Goal: Transaction & Acquisition: Purchase product/service

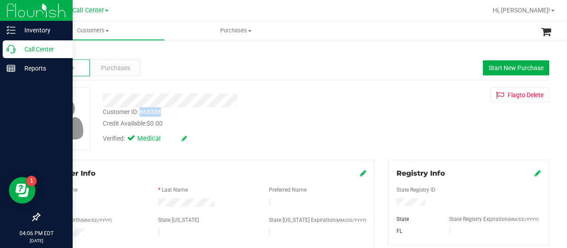
click at [0, 51] on link "Call Center" at bounding box center [36, 49] width 73 height 19
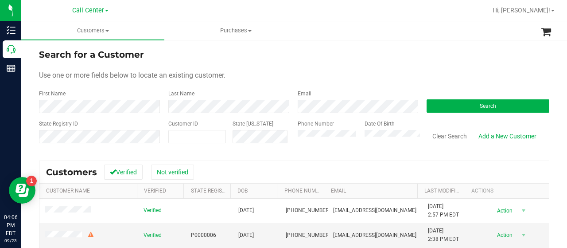
click at [325, 143] on div "Phone Number" at bounding box center [328, 135] width 60 height 31
click at [317, 125] on label "Phone Number" at bounding box center [316, 124] width 36 height 8
click at [435, 103] on button "Search" at bounding box center [488, 105] width 123 height 13
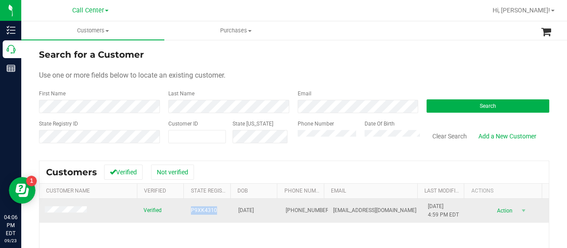
drag, startPoint x: 182, startPoint y: 210, endPoint x: 217, endPoint y: 212, distance: 34.6
click at [217, 212] on td "P9XK4310" at bounding box center [209, 211] width 47 height 24
copy span "P9XK4310"
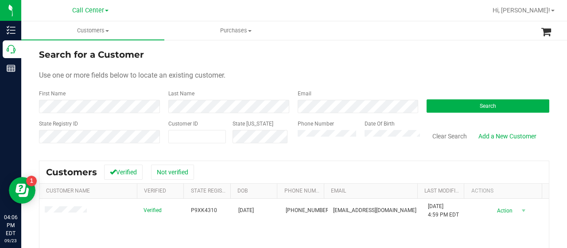
click at [34, 65] on div "Search for a Customer Use one or more fields below to locate an existing custom…" at bounding box center [294, 212] width 546 height 346
click at [262, 139] on div "State Registry ID Customer ID State [US_STATE] Phone Number Date Of Birth Clear…" at bounding box center [294, 135] width 510 height 31
click at [199, 140] on input "text" at bounding box center [197, 136] width 57 height 12
paste input "180758"
type input "180758"
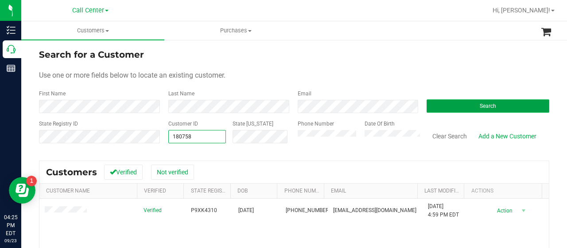
type input "180758"
click at [427, 107] on button "Search" at bounding box center [488, 105] width 123 height 13
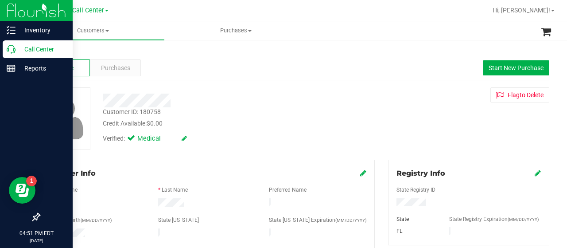
click at [7, 48] on icon at bounding box center [11, 49] width 9 height 9
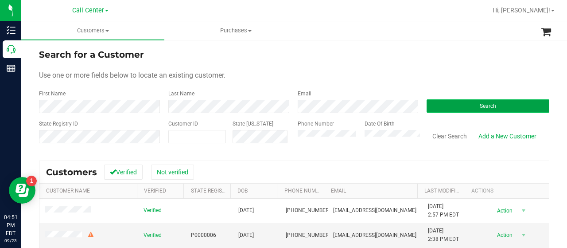
click at [437, 105] on button "Search" at bounding box center [488, 105] width 123 height 13
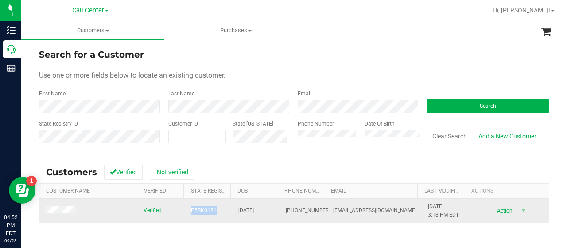
drag, startPoint x: 192, startPoint y: 210, endPoint x: 209, endPoint y: 212, distance: 16.9
click at [213, 212] on td "P5RK0181" at bounding box center [209, 211] width 47 height 24
copy span "P5RK0181"
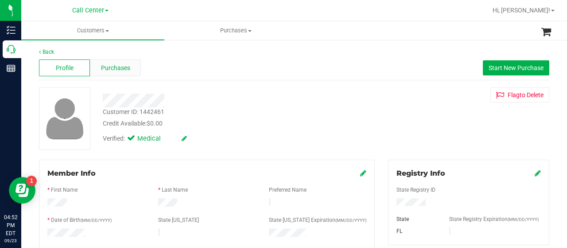
click at [109, 72] on span "Purchases" at bounding box center [115, 67] width 29 height 9
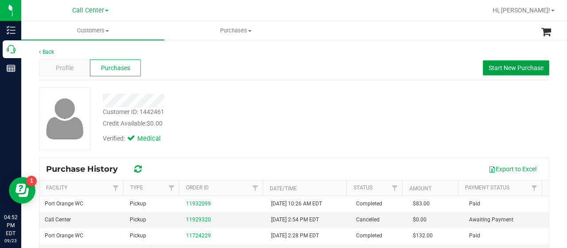
click at [495, 66] on span "Start New Purchase" at bounding box center [516, 67] width 55 height 7
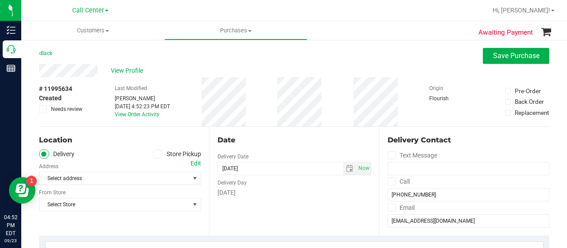
click at [156, 154] on icon at bounding box center [157, 154] width 5 height 0
click at [0, 0] on input "Store Pickup" at bounding box center [0, 0] width 0 height 0
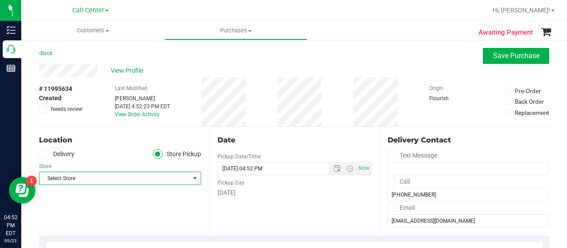
click at [148, 179] on span "Select Store" at bounding box center [114, 178] width 150 height 12
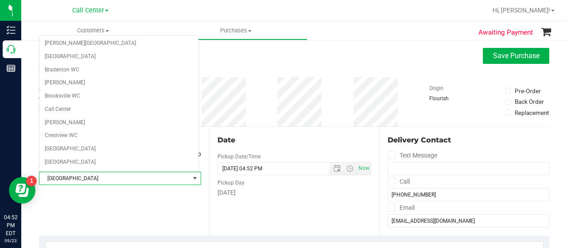
scroll to position [395, 0]
click at [97, 169] on li "Port Orange WC" at bounding box center [118, 175] width 159 height 13
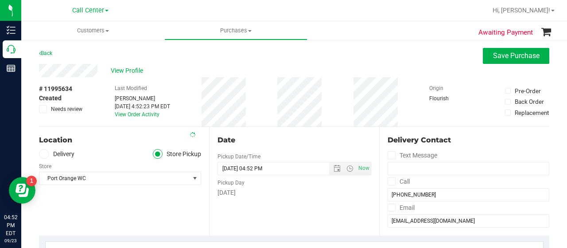
click at [107, 214] on div "Location Delivery Store Pickup Store [GEOGRAPHIC_DATA] WC Select Store [PERSON_…" at bounding box center [124, 181] width 170 height 109
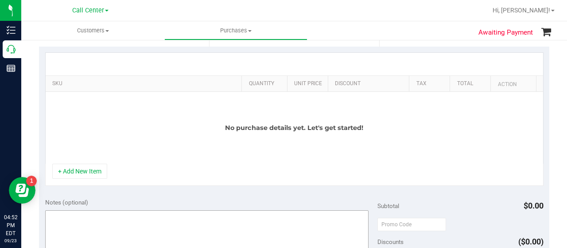
scroll to position [222, 0]
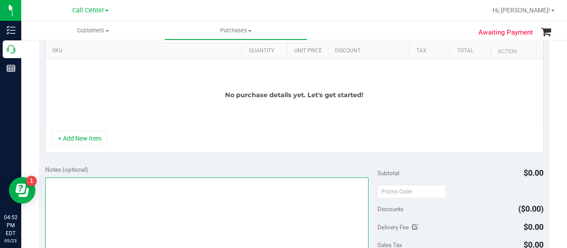
click at [97, 208] on textarea at bounding box center [206, 219] width 323 height 85
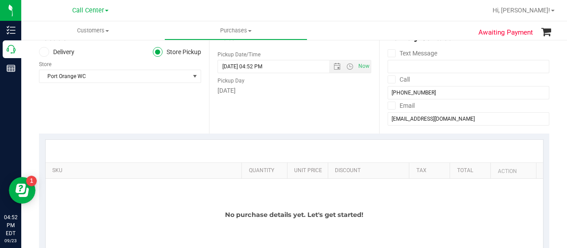
scroll to position [89, 0]
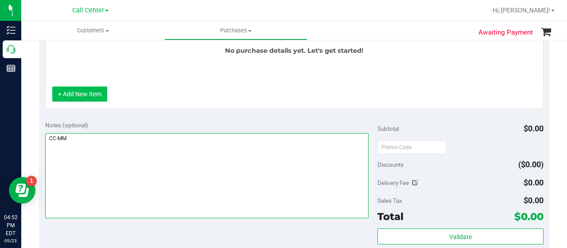
type textarea "CC-MM"
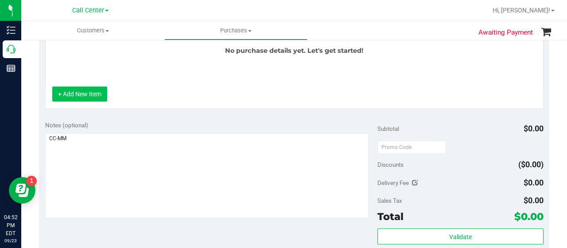
click at [86, 97] on button "+ Add New Item" at bounding box center [79, 93] width 55 height 15
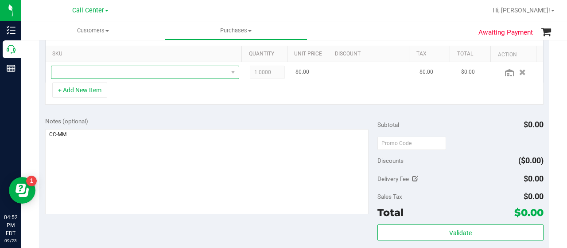
click at [154, 71] on span "NO DATA FOUND" at bounding box center [139, 72] width 176 height 12
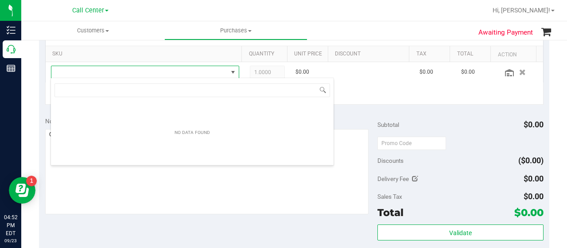
scroll to position [13, 179]
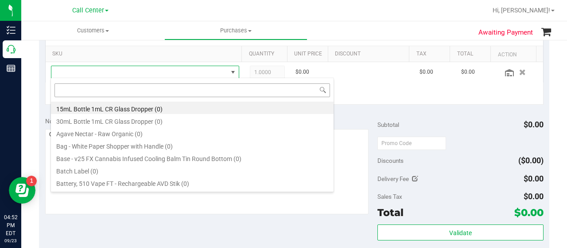
click at [82, 87] on input at bounding box center [192, 90] width 276 height 14
type input "rlf"
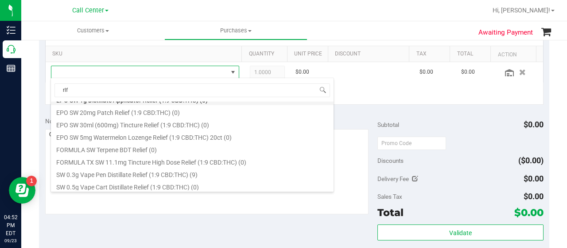
scroll to position [133, 0]
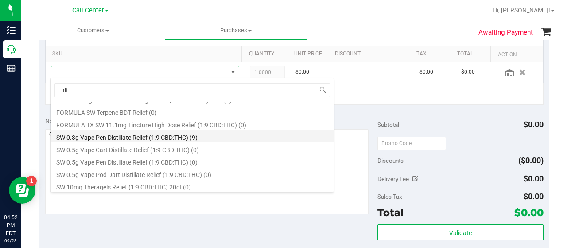
click at [110, 137] on li "SW 0.3g Vape Pen Distillate Relief (1:9 CBD:THC) (9)" at bounding box center [192, 136] width 283 height 12
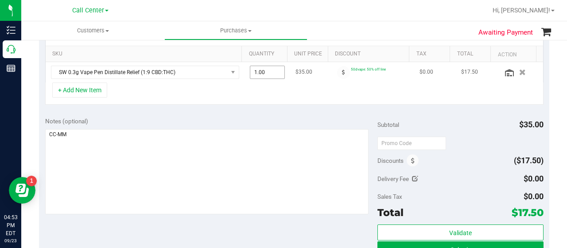
click at [274, 68] on span "1.00 1" at bounding box center [267, 72] width 35 height 13
type input "2"
type input "2.00"
click at [272, 91] on div "+ Add New Item" at bounding box center [294, 93] width 498 height 22
click at [100, 88] on button "+ Add New Item" at bounding box center [79, 89] width 55 height 15
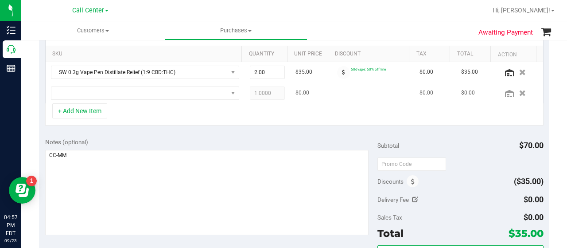
click at [106, 99] on td at bounding box center [145, 93] width 199 height 20
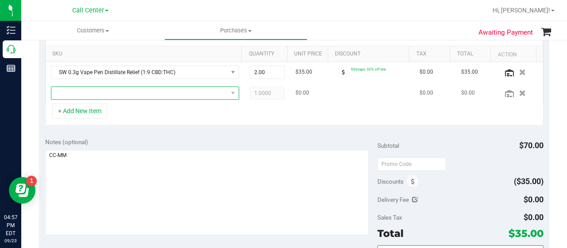
click at [105, 93] on span "NO DATA FOUND" at bounding box center [139, 93] width 176 height 12
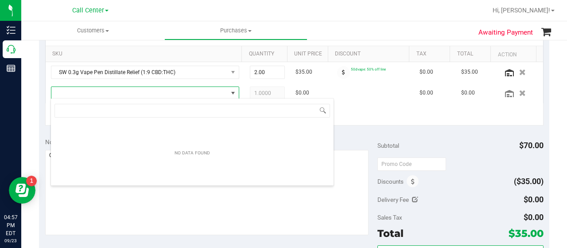
scroll to position [13, 179]
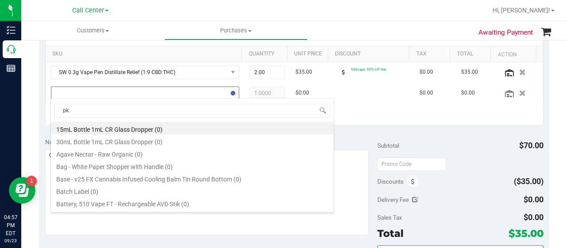
type input "pkt"
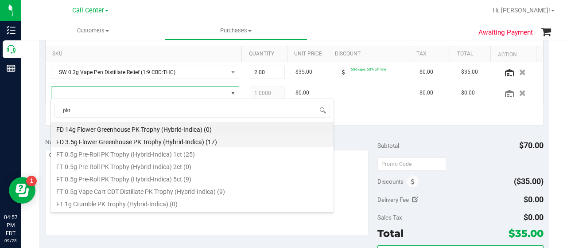
click at [129, 141] on li "FD 3.5g Flower Greenhouse PK Trophy (Hybrid-Indica) (17)" at bounding box center [192, 140] width 283 height 12
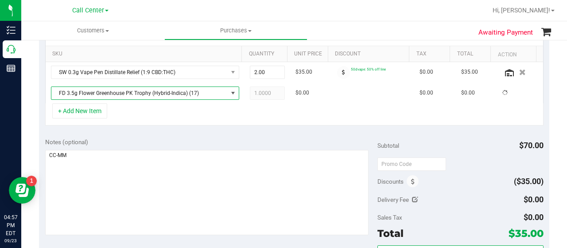
click at [117, 111] on div "+ Add New Item" at bounding box center [294, 114] width 498 height 22
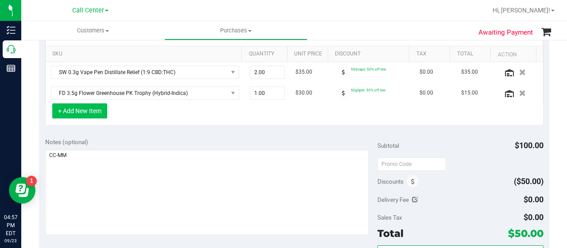
click at [97, 110] on button "+ Add New Item" at bounding box center [79, 110] width 55 height 15
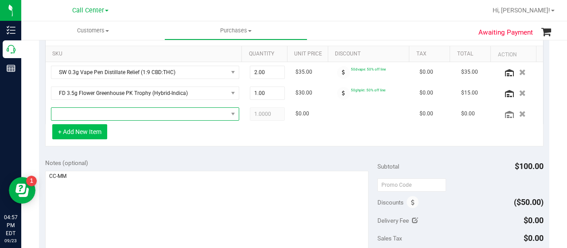
click at [97, 110] on span "NO DATA FOUND" at bounding box center [139, 114] width 176 height 12
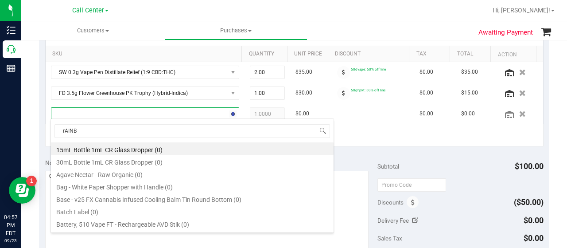
type input "rAINBO"
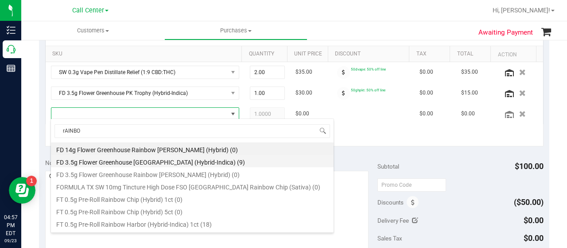
click at [110, 163] on li "FD 3.5g Flower Greenhouse [GEOGRAPHIC_DATA] (Hybrid-Indica) (9)" at bounding box center [192, 161] width 283 height 12
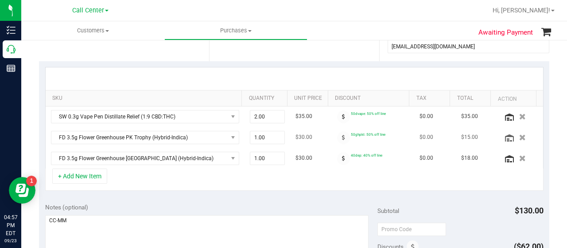
scroll to position [218, 0]
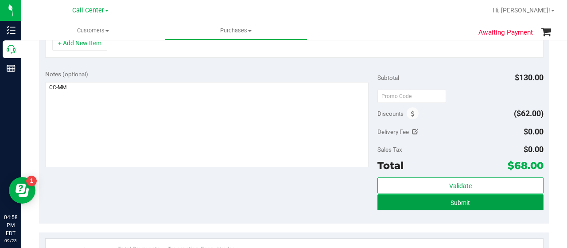
click at [426, 197] on button "Submit" at bounding box center [461, 202] width 166 height 16
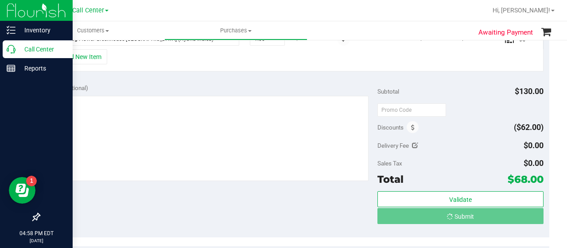
scroll to position [279, 0]
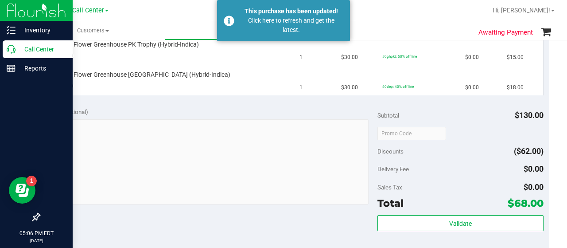
click at [10, 49] on icon at bounding box center [11, 49] width 9 height 9
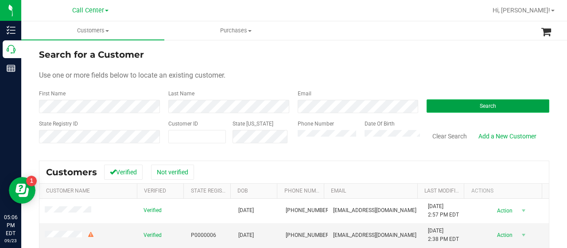
click at [432, 99] on button "Search" at bounding box center [488, 105] width 123 height 13
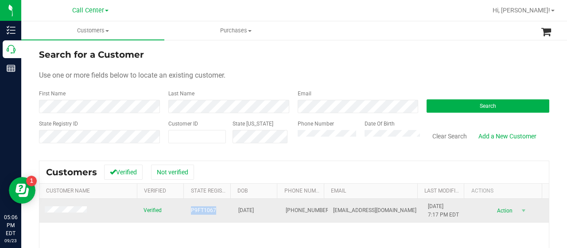
drag, startPoint x: 183, startPoint y: 212, endPoint x: 218, endPoint y: 211, distance: 34.6
click at [218, 211] on td "P9FT1067" at bounding box center [209, 211] width 47 height 24
copy span "P9FT1067"
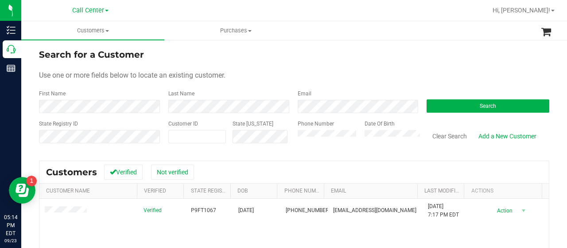
click at [285, 138] on div "State Registry ID Customer ID State [US_STATE] Phone Number Date Of Birth Clear…" at bounding box center [294, 135] width 510 height 31
click at [463, 106] on button "Search" at bounding box center [488, 105] width 123 height 13
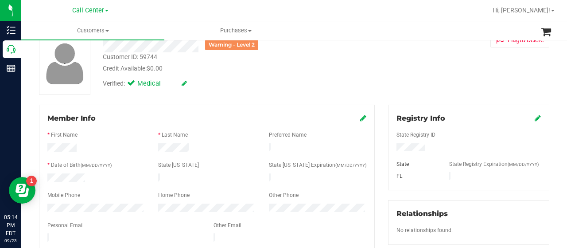
scroll to position [133, 0]
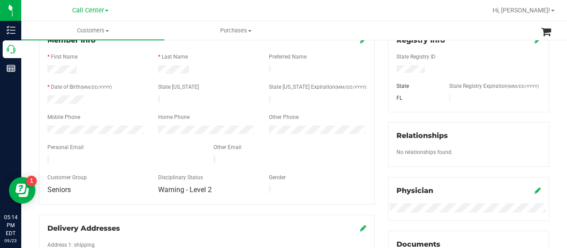
click at [133, 156] on div at bounding box center [124, 160] width 166 height 11
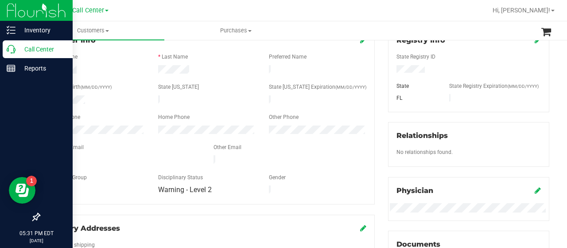
click at [12, 51] on icon at bounding box center [11, 49] width 9 height 9
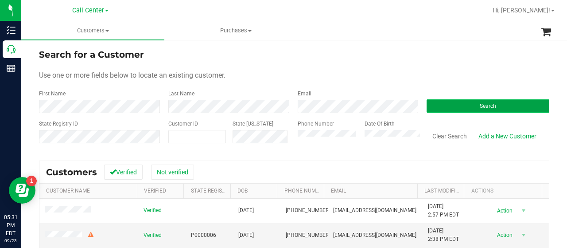
click at [428, 105] on button "Search" at bounding box center [488, 105] width 123 height 13
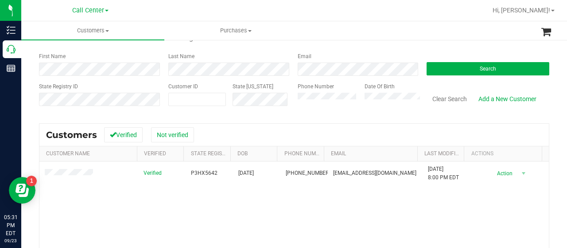
scroll to position [89, 0]
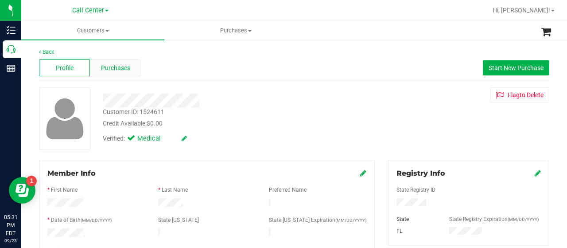
click at [108, 67] on span "Purchases" at bounding box center [115, 67] width 29 height 9
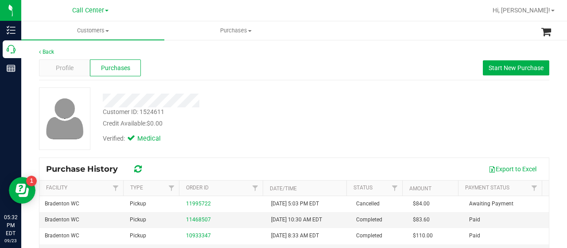
click at [38, 107] on div at bounding box center [64, 118] width 64 height 62
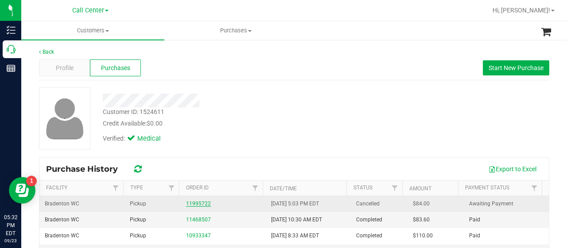
click at [187, 202] on link "11995722" at bounding box center [198, 203] width 25 height 6
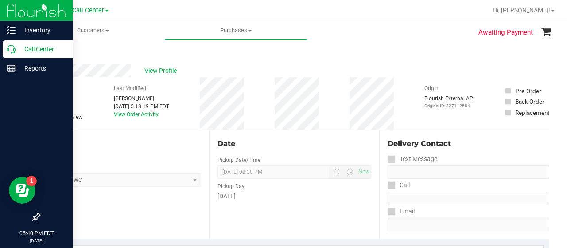
click at [24, 100] on div at bounding box center [36, 143] width 73 height 130
click at [13, 52] on icon at bounding box center [11, 49] width 9 height 9
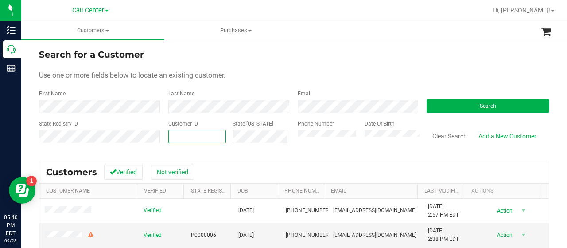
click at [184, 137] on input "text" at bounding box center [197, 136] width 57 height 12
paste input "355337"
type input "355337"
click at [440, 110] on button "Search" at bounding box center [488, 105] width 123 height 13
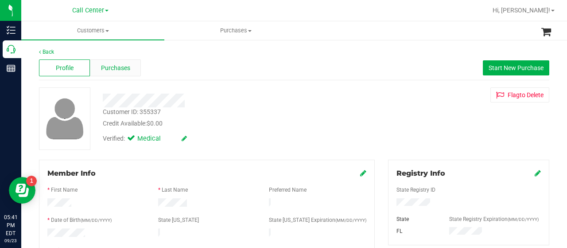
click at [104, 72] on span "Purchases" at bounding box center [115, 67] width 29 height 9
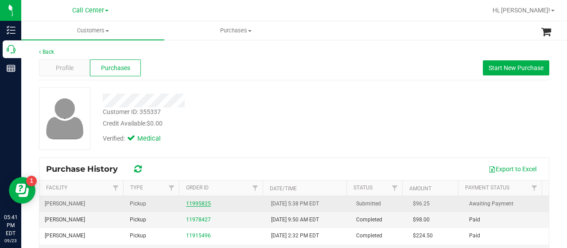
click at [201, 202] on link "11995825" at bounding box center [198, 203] width 25 height 6
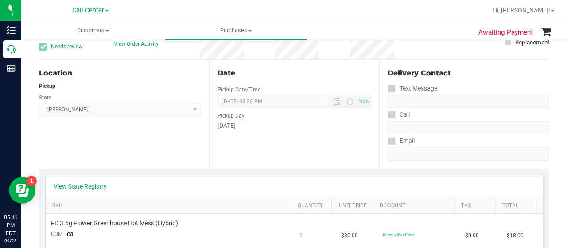
scroll to position [177, 0]
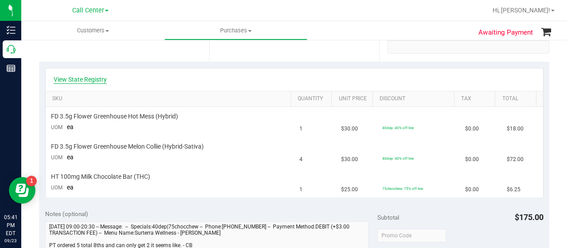
click at [89, 77] on link "View State Registry" at bounding box center [80, 79] width 53 height 9
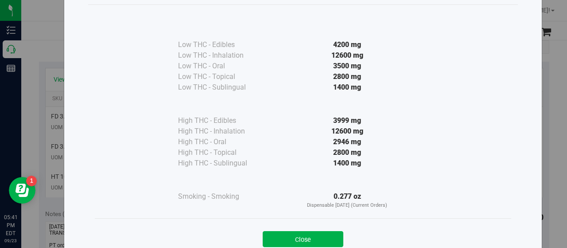
scroll to position [66, 0]
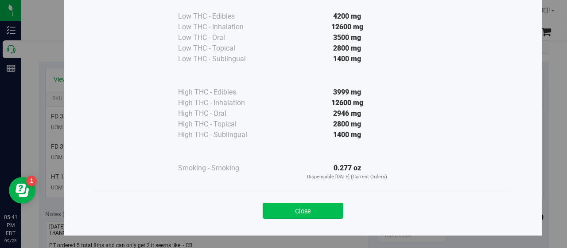
click at [268, 208] on button "Close" at bounding box center [303, 210] width 81 height 16
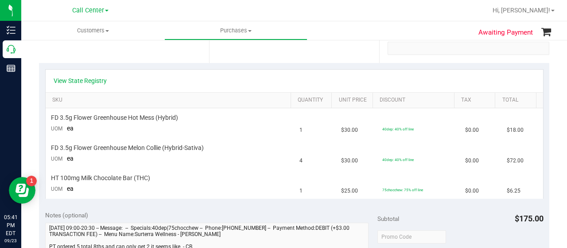
scroll to position [89, 0]
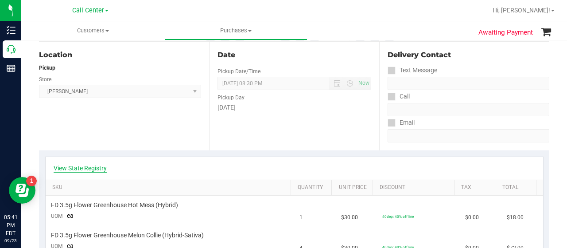
click at [103, 167] on link "View State Registry" at bounding box center [80, 167] width 53 height 9
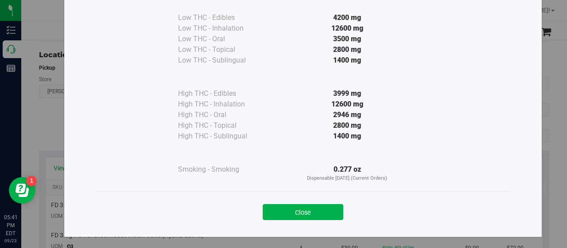
scroll to position [66, 0]
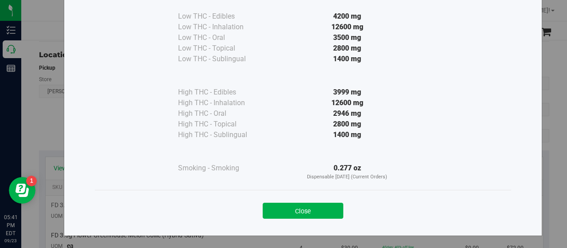
click at [265, 207] on button "Close" at bounding box center [303, 210] width 81 height 16
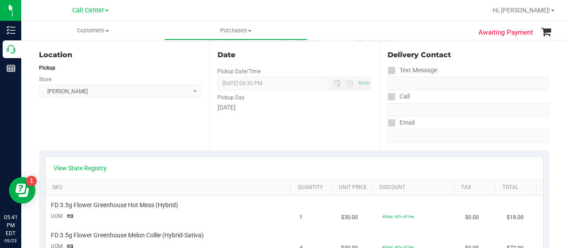
scroll to position [0, 0]
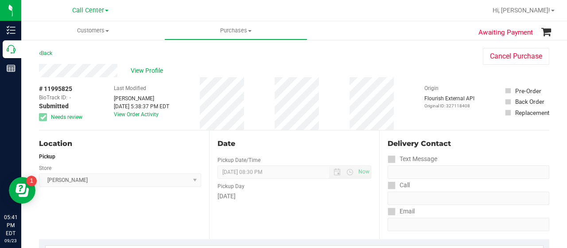
click at [78, 193] on div "Location Pickup Store [PERSON_NAME] Select Store [PERSON_NAME][GEOGRAPHIC_DATA]…" at bounding box center [124, 184] width 170 height 109
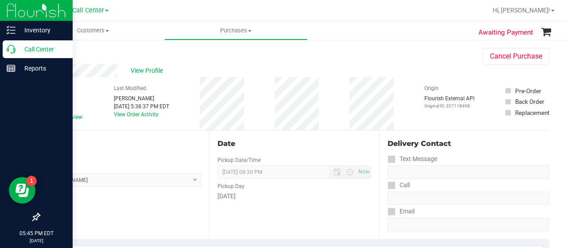
click at [26, 50] on p "Call Center" at bounding box center [42, 49] width 53 height 11
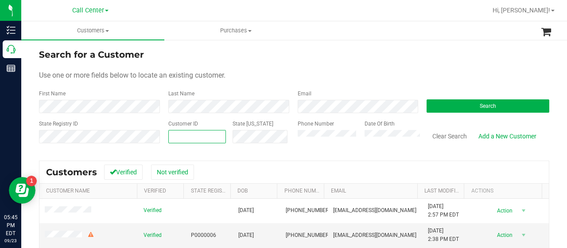
click at [180, 133] on span at bounding box center [197, 136] width 58 height 13
paste input "1490838"
type input "1490838"
click at [471, 110] on button "Search" at bounding box center [488, 105] width 123 height 13
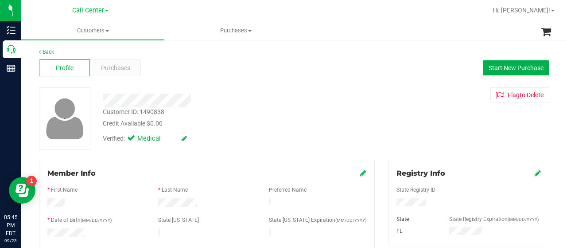
drag, startPoint x: 38, startPoint y: 125, endPoint x: 108, endPoint y: 87, distance: 79.3
click at [38, 125] on div at bounding box center [64, 118] width 64 height 62
click at [113, 77] on div "Profile Purchases Start New Purchase" at bounding box center [294, 68] width 510 height 24
click at [117, 71] on span "Purchases" at bounding box center [115, 67] width 29 height 9
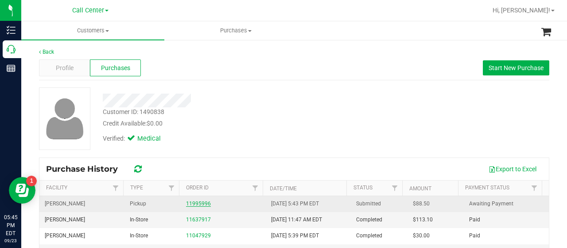
click at [193, 202] on link "11995996" at bounding box center [198, 203] width 25 height 6
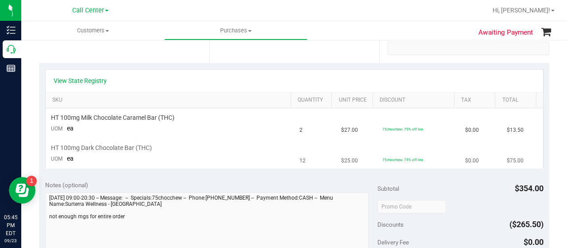
scroll to position [177, 0]
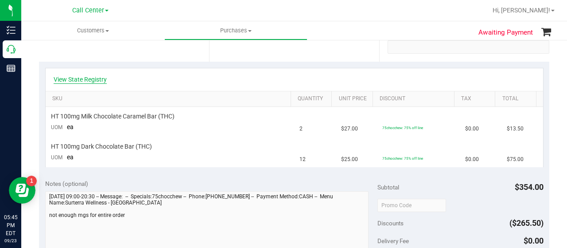
click at [87, 77] on link "View State Registry" at bounding box center [80, 79] width 53 height 9
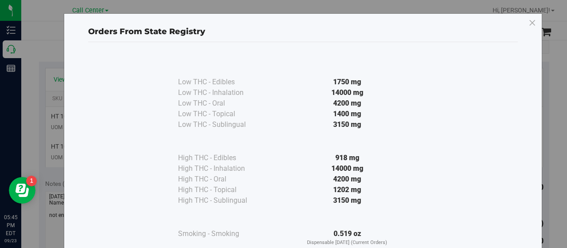
scroll to position [66, 0]
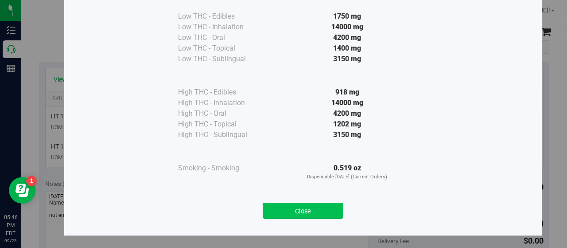
click at [292, 211] on button "Close" at bounding box center [303, 210] width 81 height 16
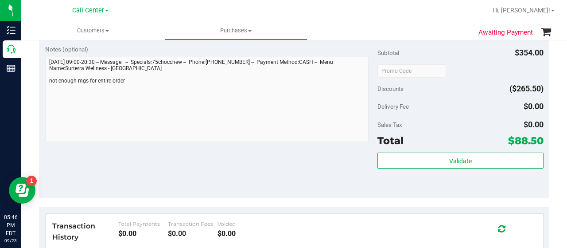
scroll to position [222, 0]
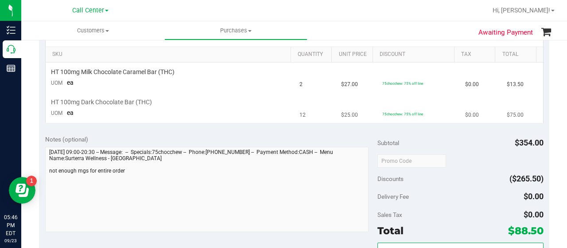
click at [71, 121] on td "HT 100mg Dark Chocolate Bar (THC) UOM ea" at bounding box center [170, 108] width 249 height 30
click at [86, 110] on td "HT 100mg Dark Chocolate Bar (THC) UOM ea" at bounding box center [170, 108] width 249 height 30
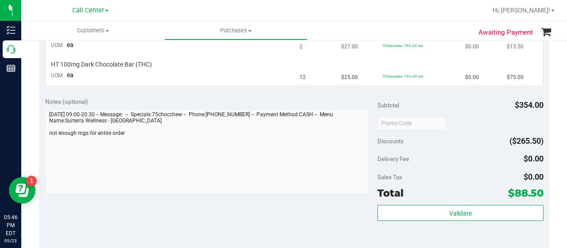
scroll to position [310, 0]
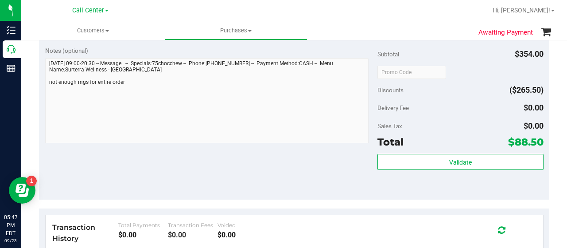
click at [23, 44] on div "Awaiting Payment Back Cancel Purchase View Profile # 11995996 BioTrack ID: - Su…" at bounding box center [294, 54] width 546 height 650
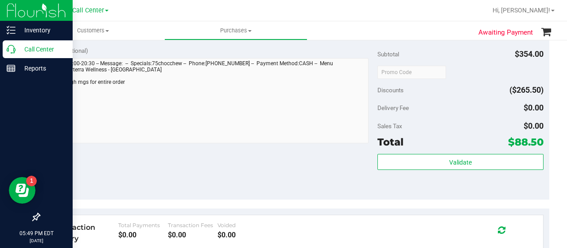
click at [18, 53] on p "Call Center" at bounding box center [42, 49] width 53 height 11
